Goal: Information Seeking & Learning: Learn about a topic

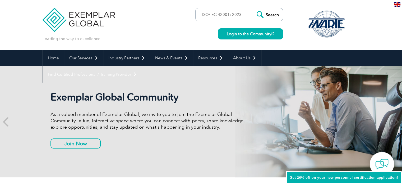
type input "ISO/IEC 42001: 2023"
click at [254, 8] on input "Search" at bounding box center [268, 14] width 29 height 13
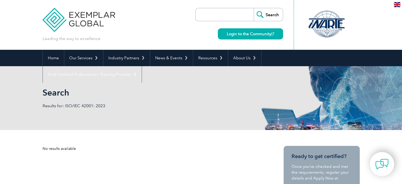
click at [210, 17] on input "search" at bounding box center [225, 14] width 55 height 13
paste input "ISO/IEC 42001: 2023"
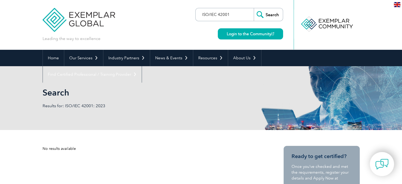
type input "ISO/IEC 42001"
click at [254, 8] on input "Search" at bounding box center [268, 14] width 29 height 13
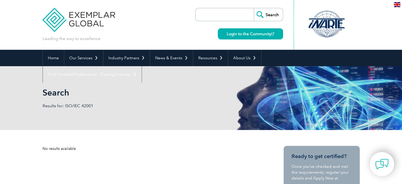
click at [214, 18] on input "search" at bounding box center [225, 14] width 55 height 13
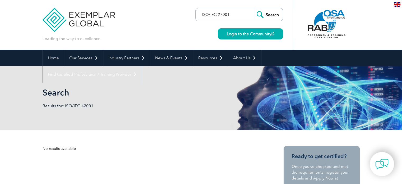
type input "ISO/IEC 27001"
click at [254, 8] on input "Search" at bounding box center [268, 14] width 29 height 13
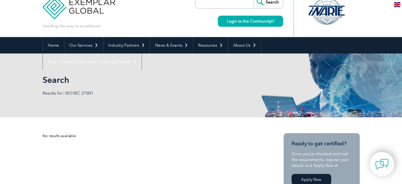
scroll to position [26, 0]
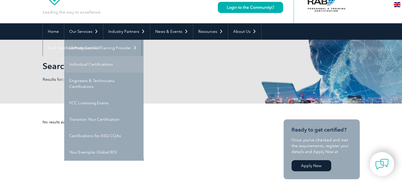
click at [88, 66] on link "Individual Certifications" at bounding box center [103, 64] width 79 height 16
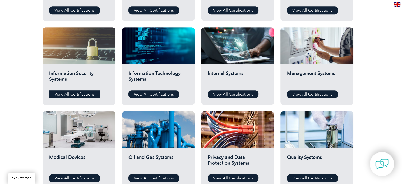
scroll to position [264, 0]
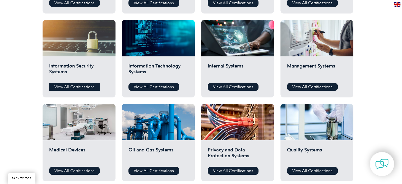
click at [80, 89] on link "View All Certifications" at bounding box center [74, 87] width 51 height 8
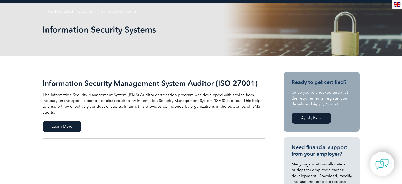
scroll to position [79, 0]
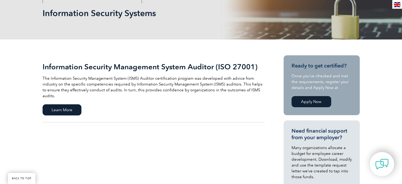
click at [126, 69] on h2 "Information Security Management System Auditor (ISO 27001)" at bounding box center [154, 66] width 222 height 8
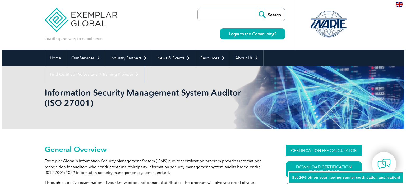
scroll to position [36, 0]
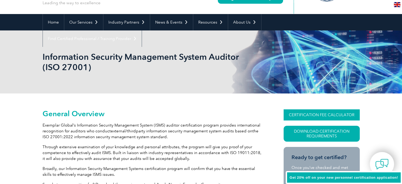
click at [338, 112] on link "CERTIFICATION FEE CALCULATOR" at bounding box center [321, 114] width 76 height 11
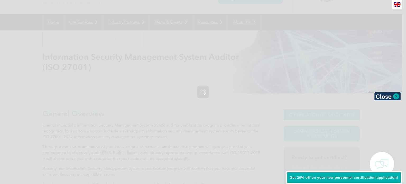
scroll to position [0, 0]
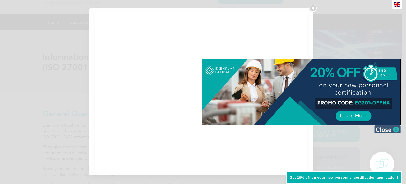
click at [385, 129] on img at bounding box center [387, 129] width 26 height 8
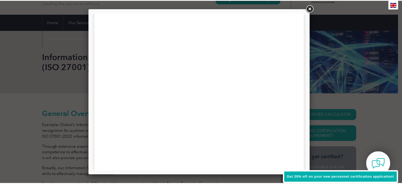
scroll to position [252, 0]
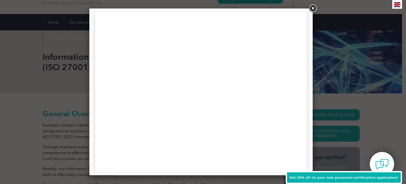
click at [312, 11] on link at bounding box center [313, 9] width 10 height 10
